Goal: Contribute content: Add original content to the website for others to see

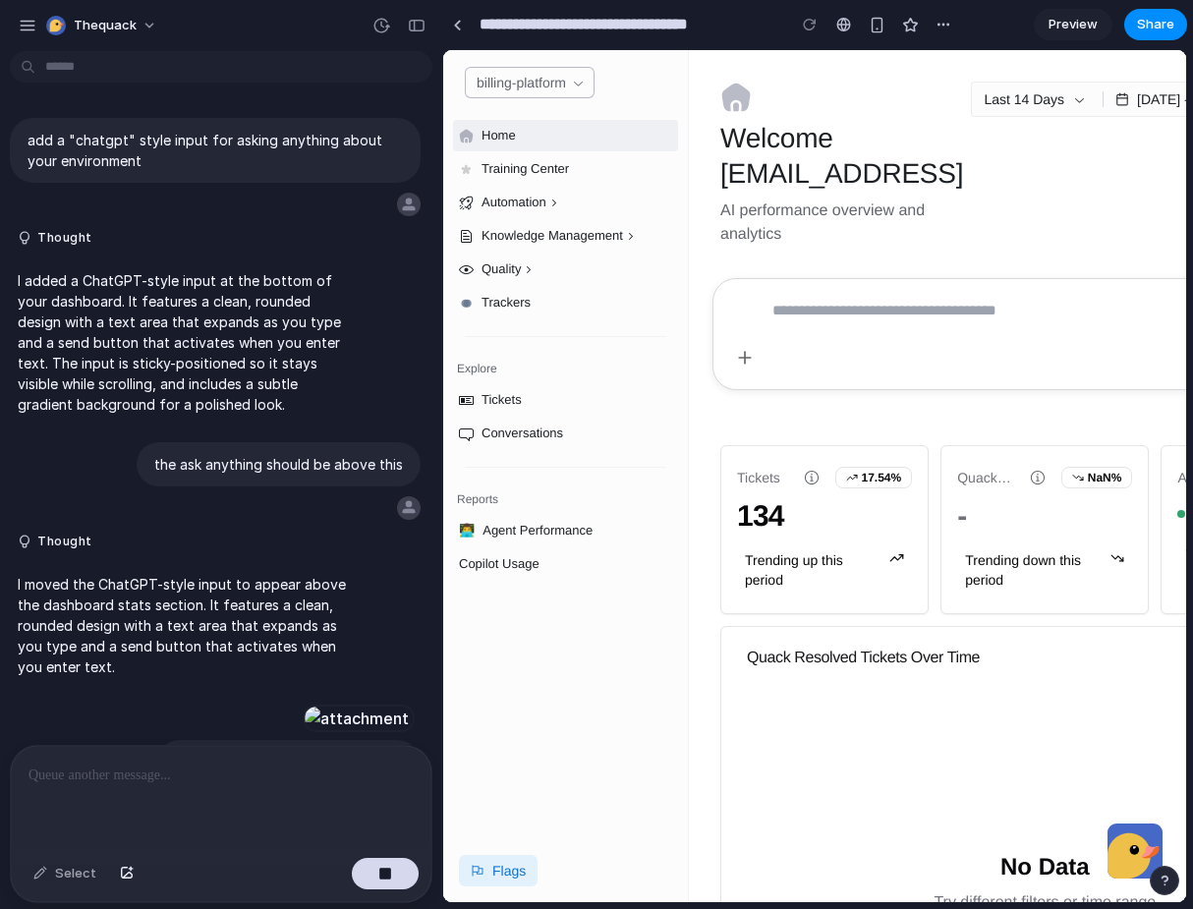
scroll to position [1973, 0]
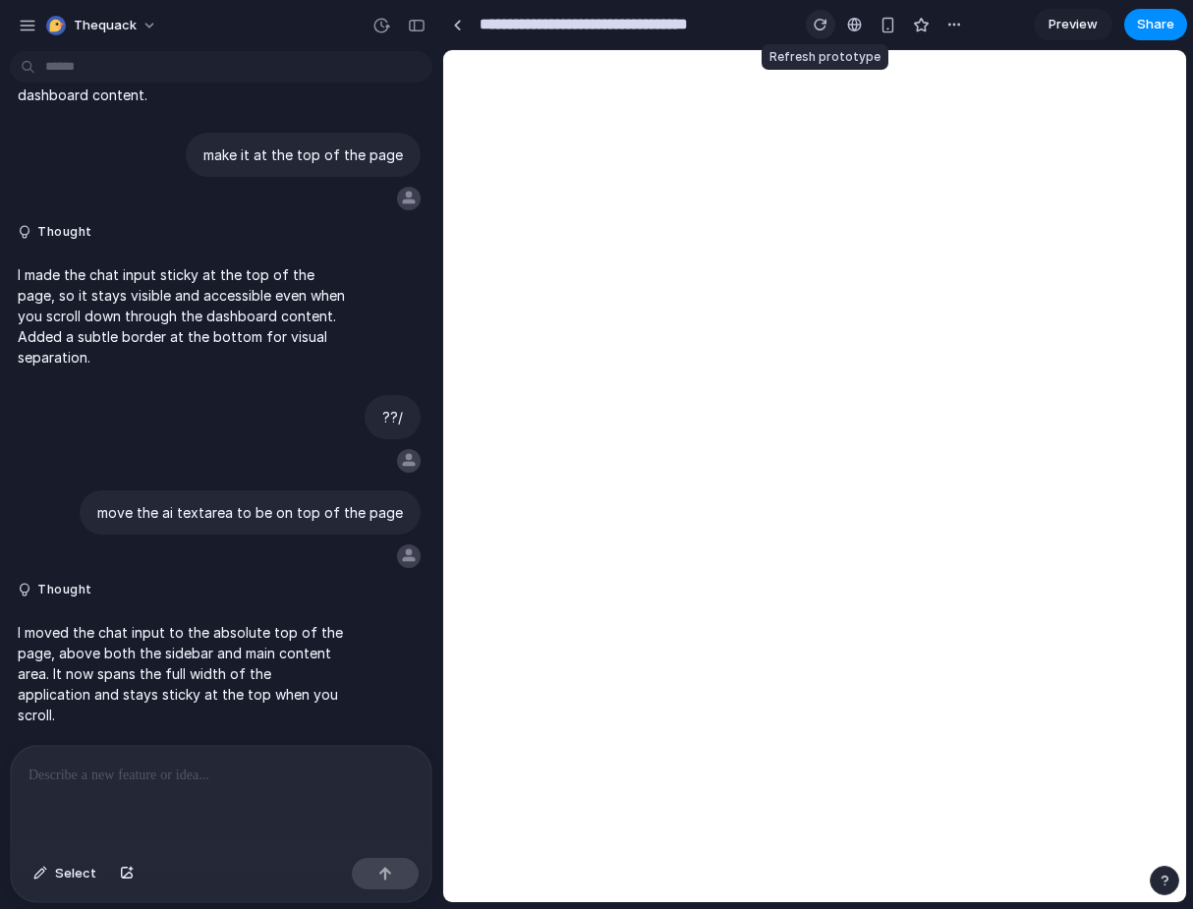
click at [817, 18] on div "button" at bounding box center [821, 25] width 14 height 14
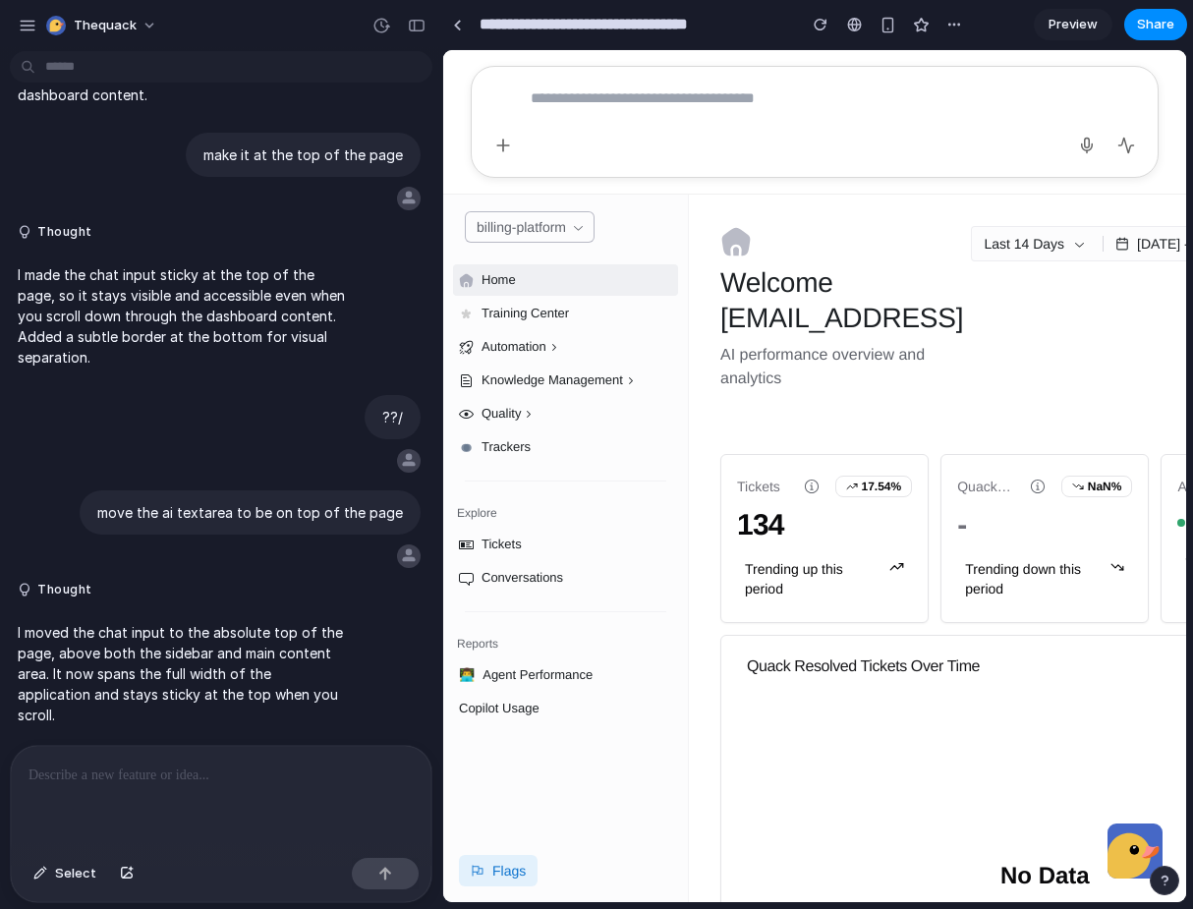
click at [745, 133] on textarea at bounding box center [795, 122] width 529 height 79
click at [70, 879] on span "Select" at bounding box center [75, 874] width 41 height 20
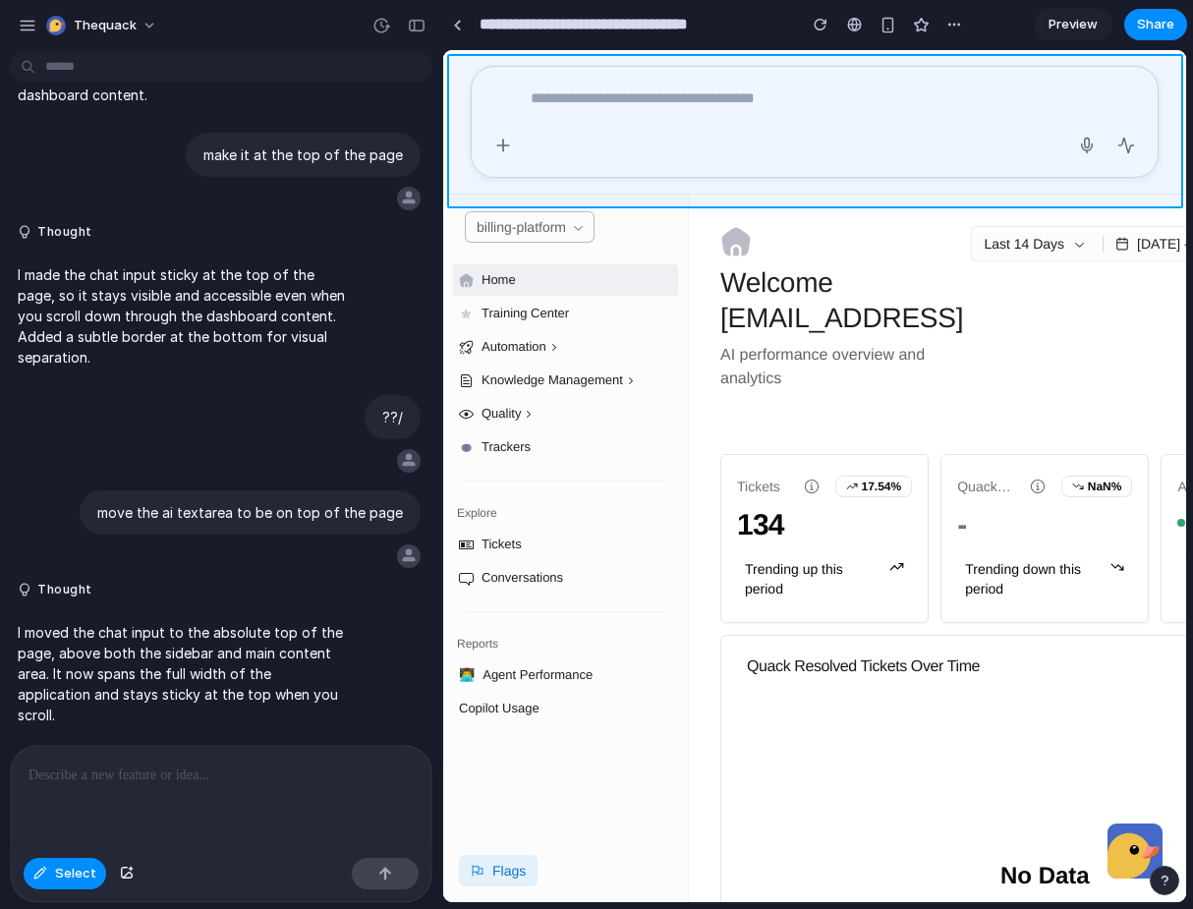
click at [632, 189] on div at bounding box center [815, 476] width 742 height 851
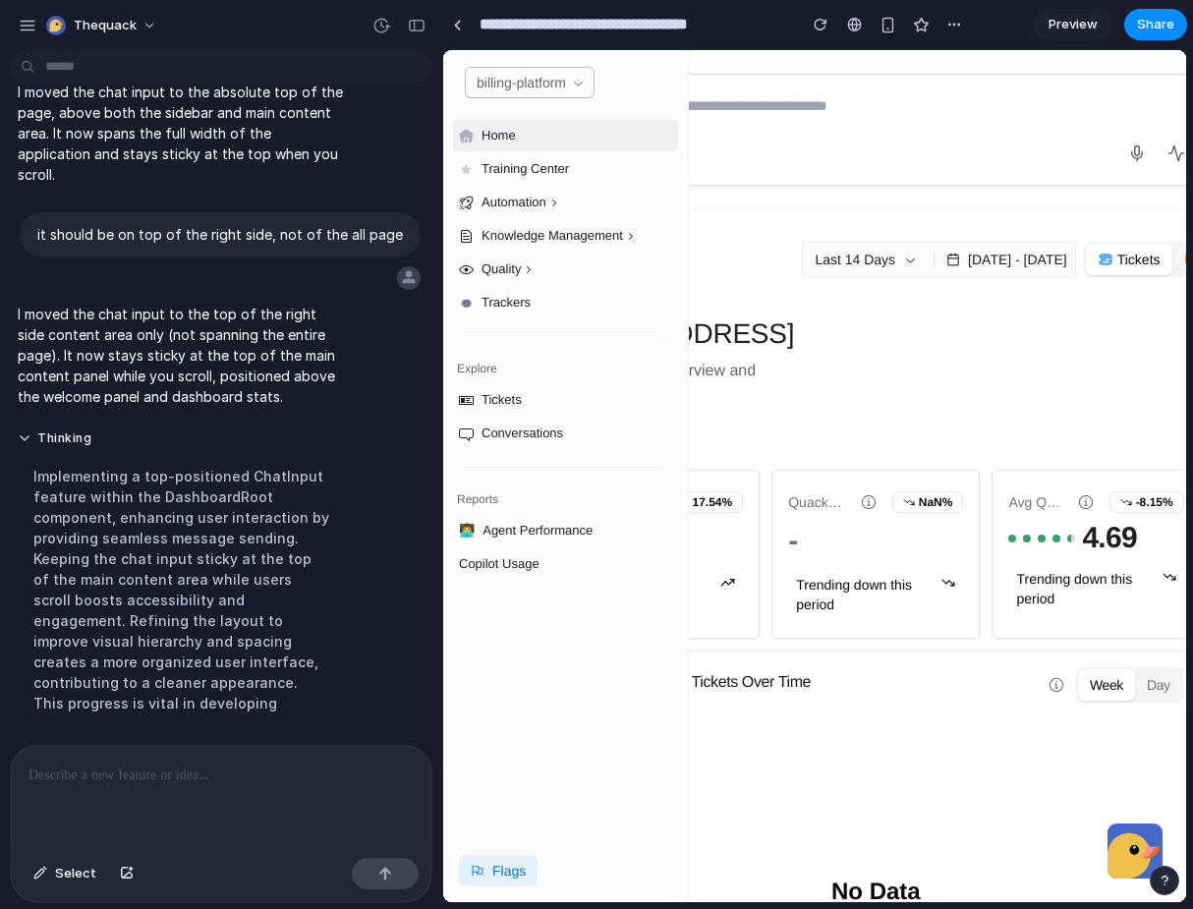
scroll to position [0, 85]
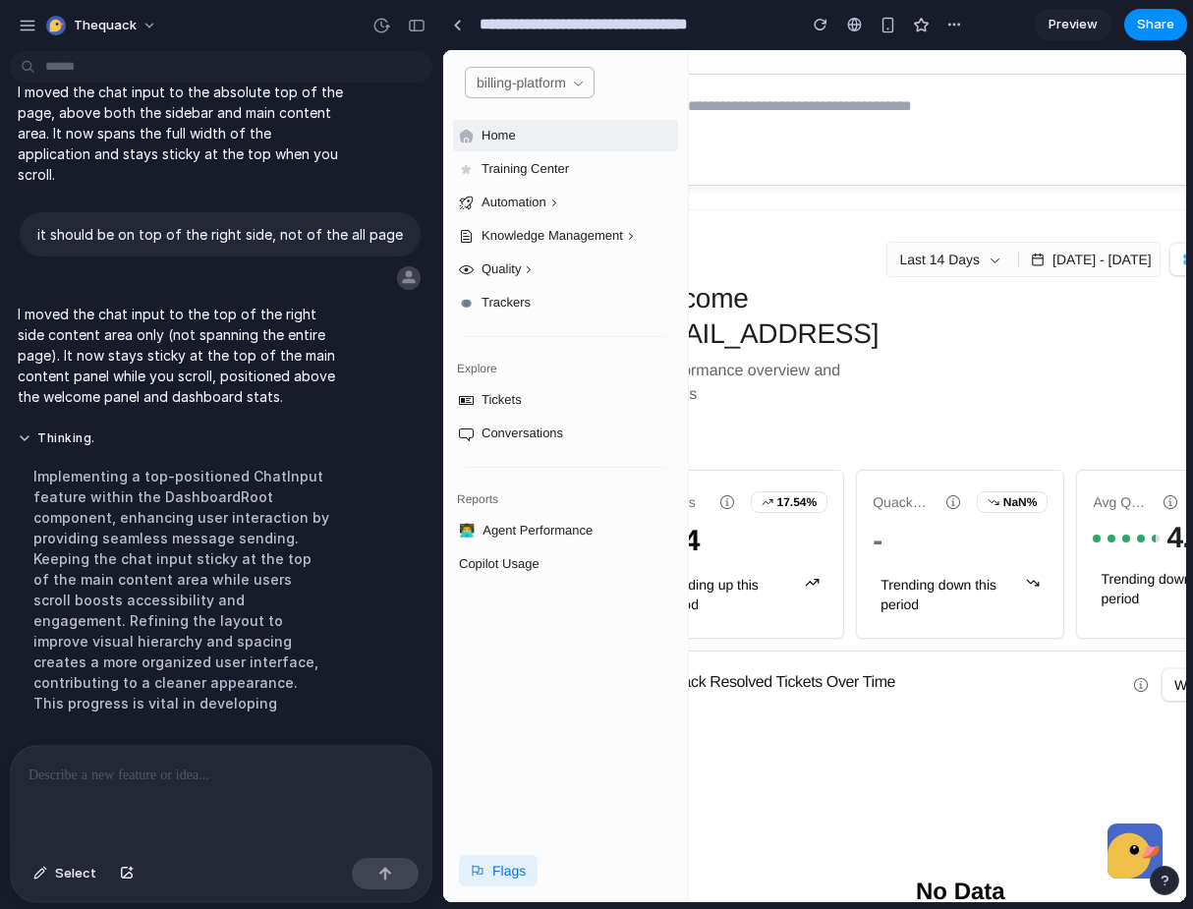
click at [806, 101] on textarea at bounding box center [941, 129] width 506 height 79
type textarea "******"
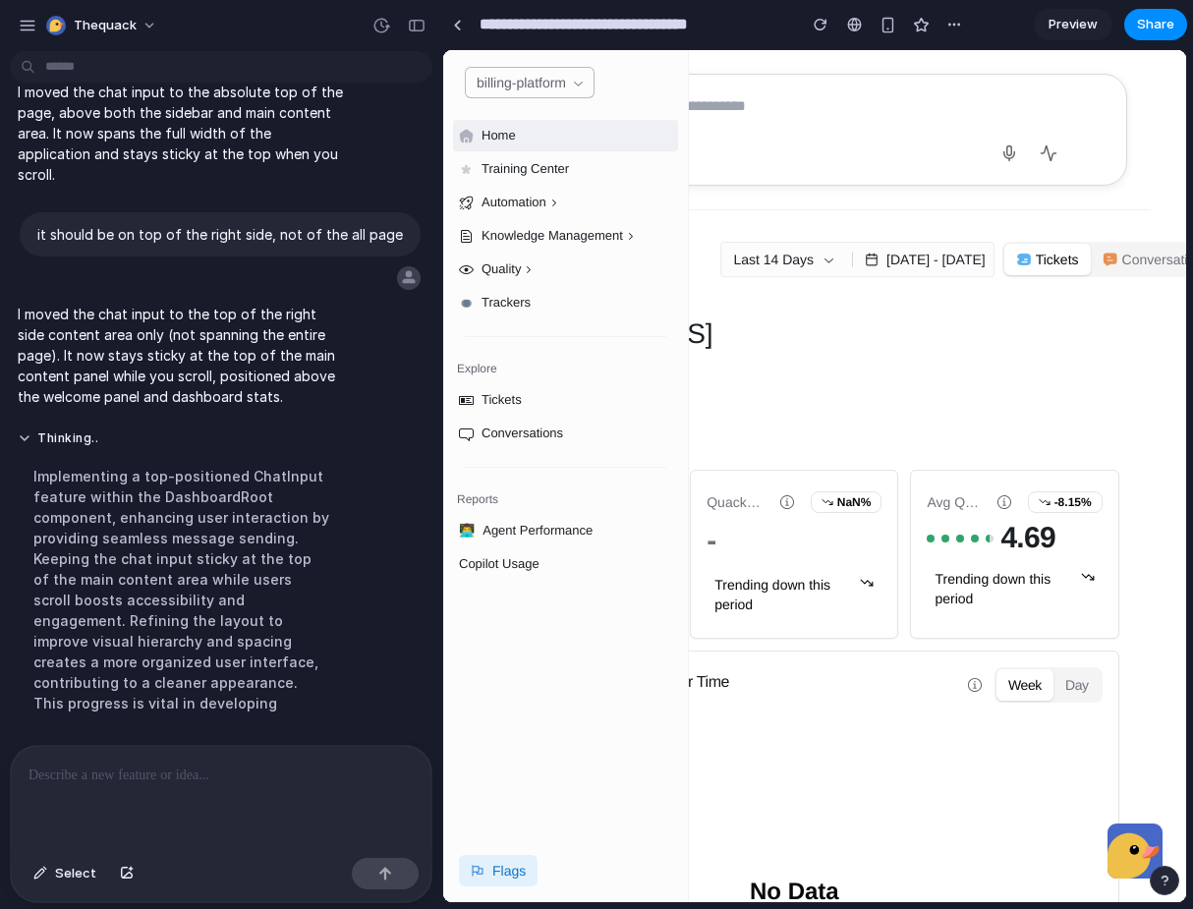
scroll to position [0, 0]
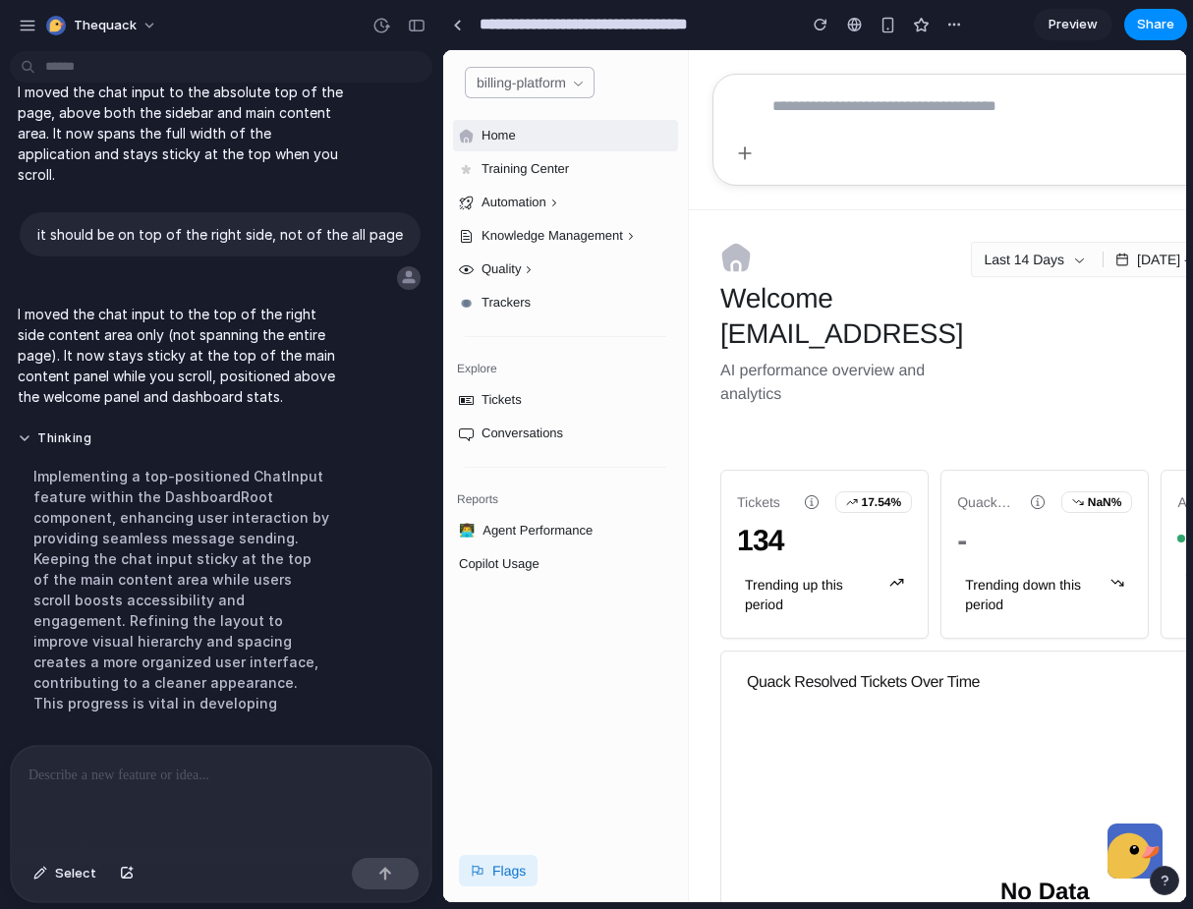
click at [818, 121] on textarea at bounding box center [1003, 129] width 460 height 79
type textarea "*******"
click at [36, 34] on button "button" at bounding box center [27, 25] width 29 height 29
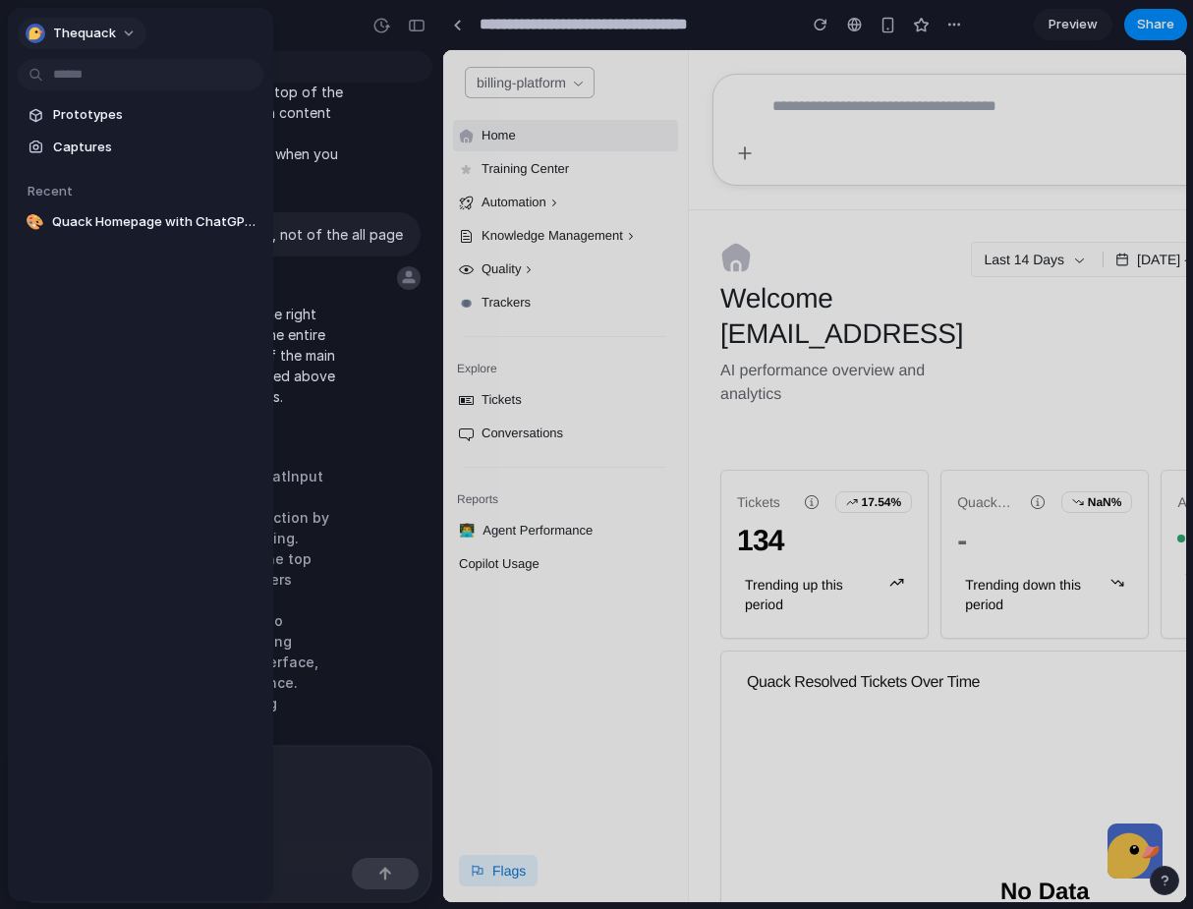
click at [41, 19] on button "thequack" at bounding box center [82, 33] width 129 height 31
click at [44, 31] on div "Settings Invite members Change theme Sign out" at bounding box center [596, 454] width 1193 height 909
